Goal: Entertainment & Leisure: Consume media (video, audio)

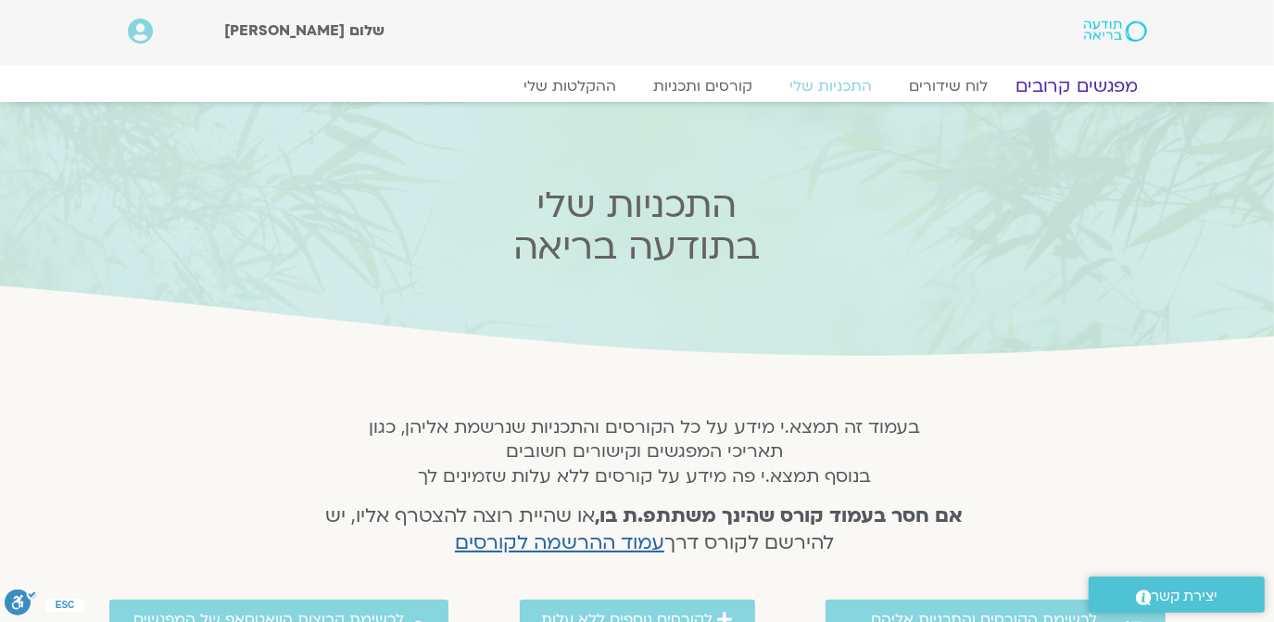
click at [1077, 76] on link "מפגשים קרובים" at bounding box center [1077, 86] width 168 height 22
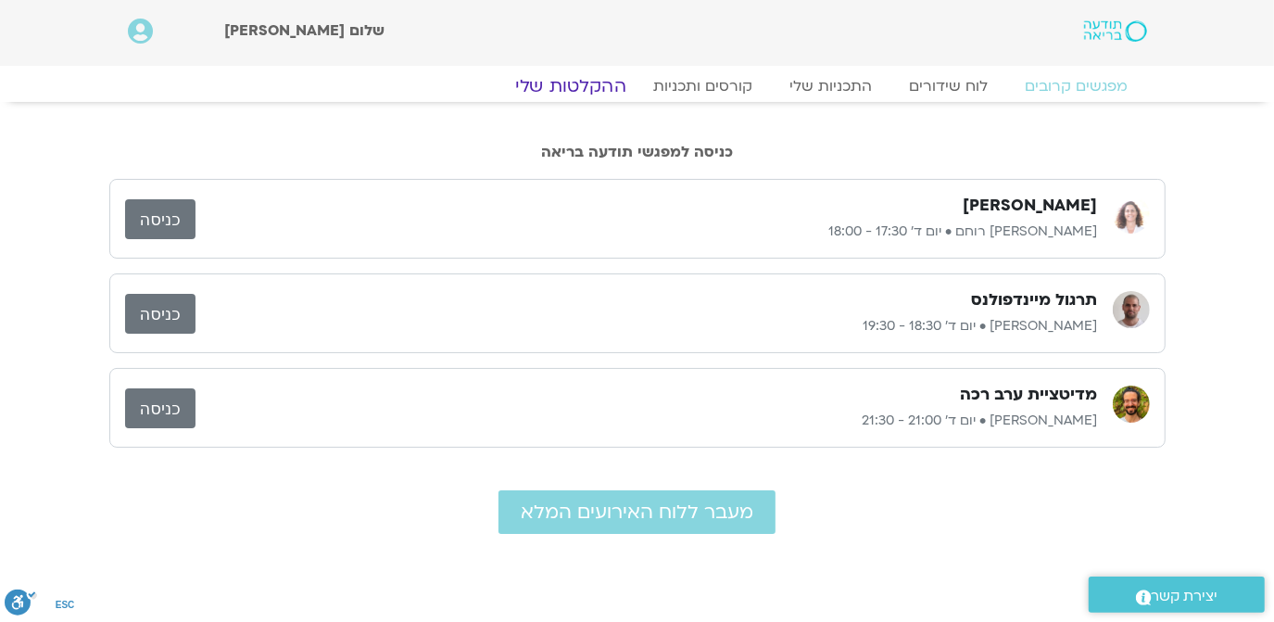
click at [588, 82] on link "ההקלטות שלי" at bounding box center [571, 86] width 156 height 22
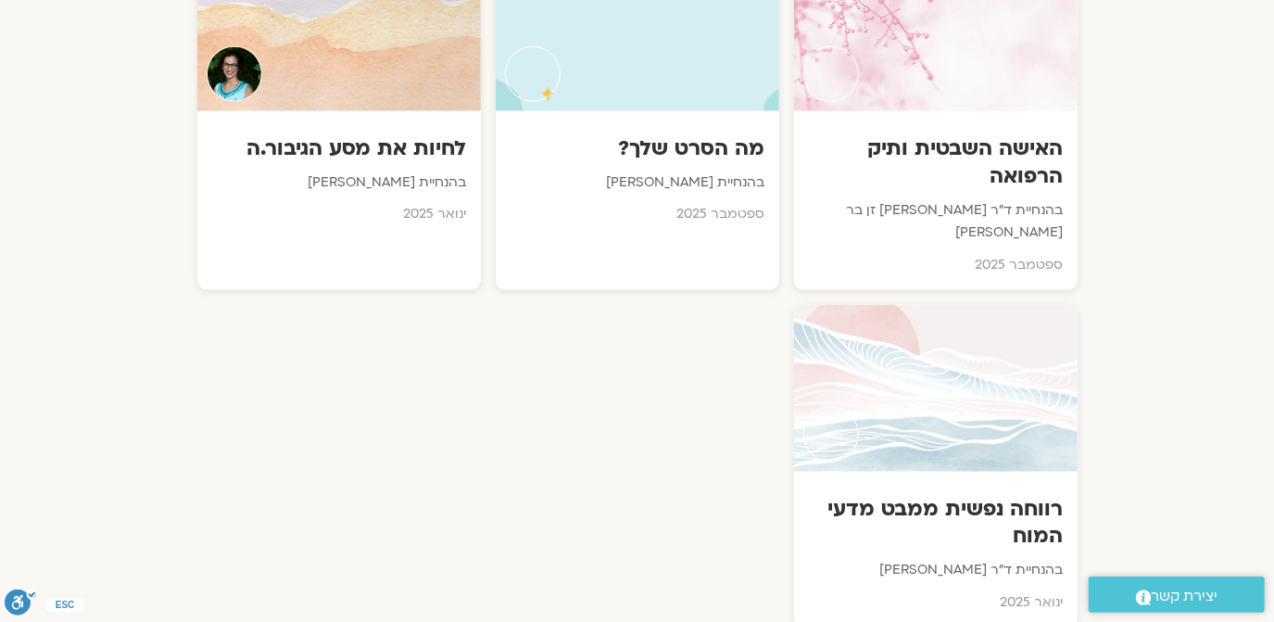
scroll to position [1909, 0]
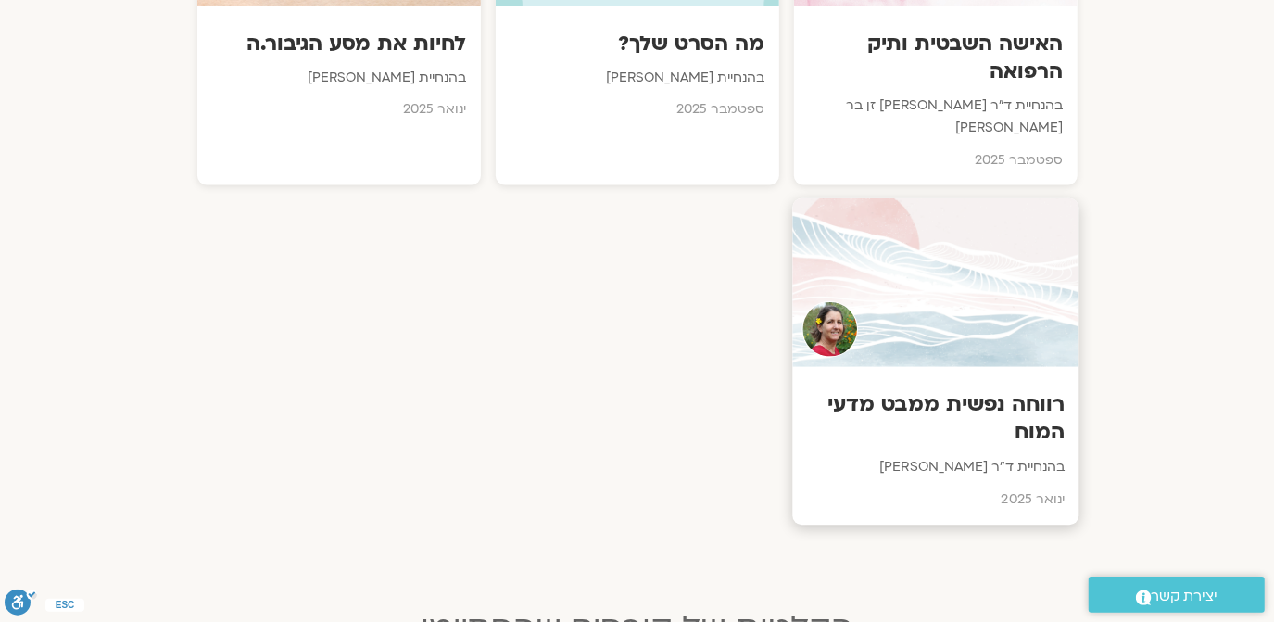
click at [915, 390] on h3 "רווחה נפשית ממבט מדעי המוח" at bounding box center [935, 418] width 259 height 57
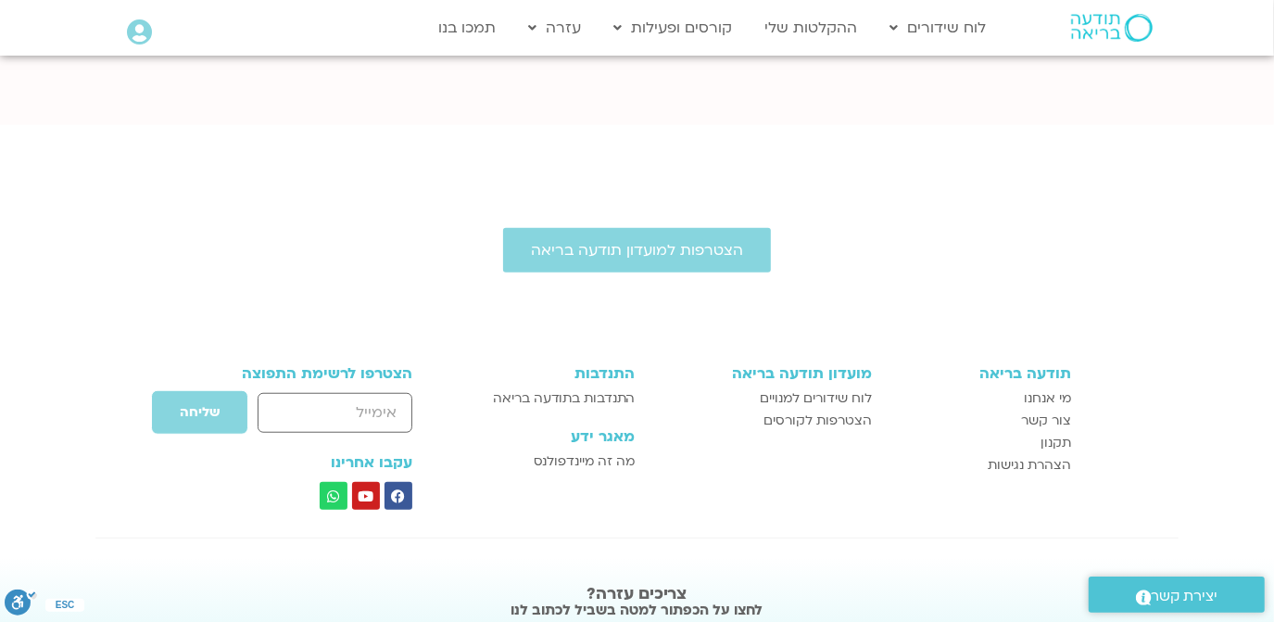
scroll to position [1057, 0]
